Goal: Task Accomplishment & Management: Manage account settings

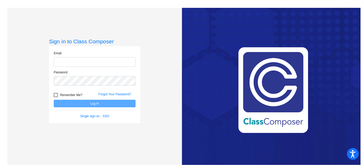
type input "[DOMAIN_NAME][EMAIL_ADDRESS][DOMAIN_NAME]"
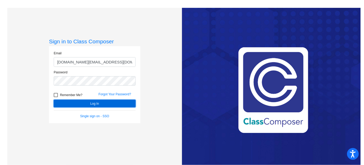
click at [85, 101] on button "Log In" at bounding box center [95, 104] width 82 height 8
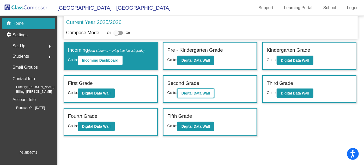
click at [197, 92] on b "Digital Data Wall" at bounding box center [196, 93] width 28 height 4
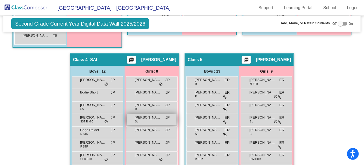
scroll to position [284, 0]
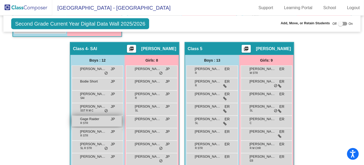
click at [122, 121] on div "Gage Raider R STR JP lock do_not_disturb_alt" at bounding box center [97, 121] width 50 height 11
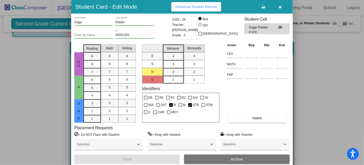
click at [129, 33] on div "65051391 ID" at bounding box center [135, 33] width 39 height 9
click at [128, 34] on input "65051391" at bounding box center [135, 35] width 39 height 4
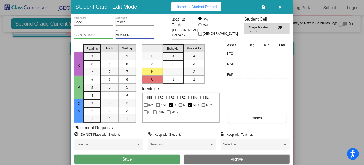
type input "65051392"
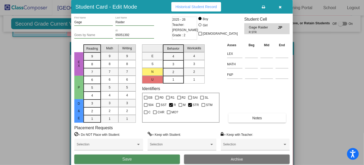
click at [124, 160] on span "Save" at bounding box center [126, 159] width 9 height 4
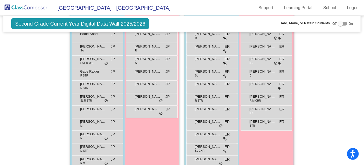
scroll to position [308, 0]
